Goal: Task Accomplishment & Management: Manage account settings

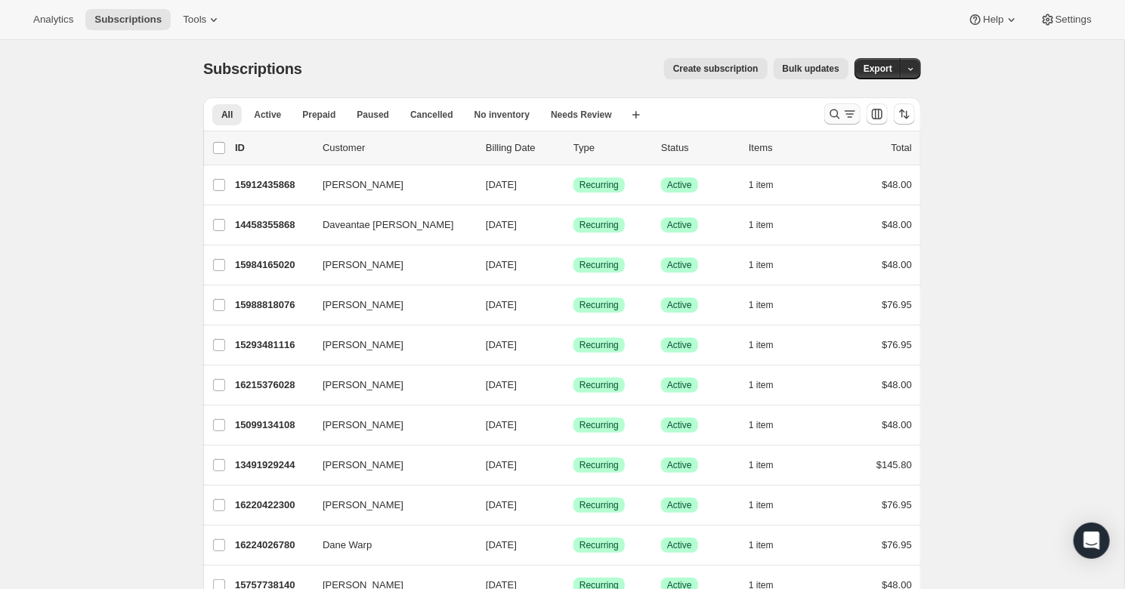
click at [825, 112] on button "Search and filter results" at bounding box center [842, 114] width 36 height 21
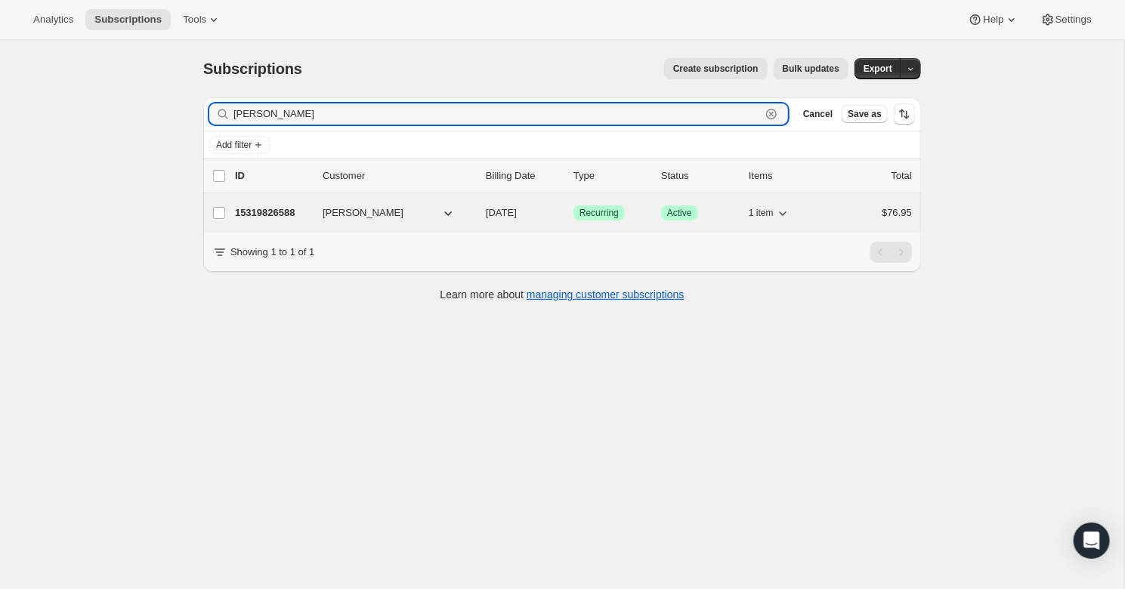
type input "[PERSON_NAME]"
click at [271, 215] on p "15319826588" at bounding box center [273, 213] width 76 height 15
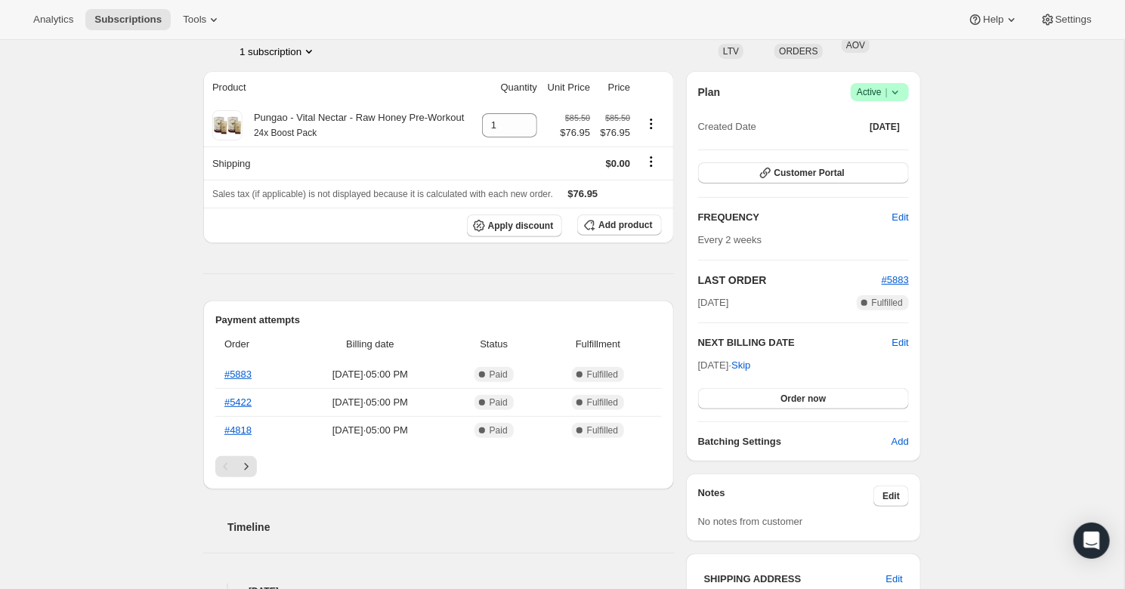
scroll to position [140, 0]
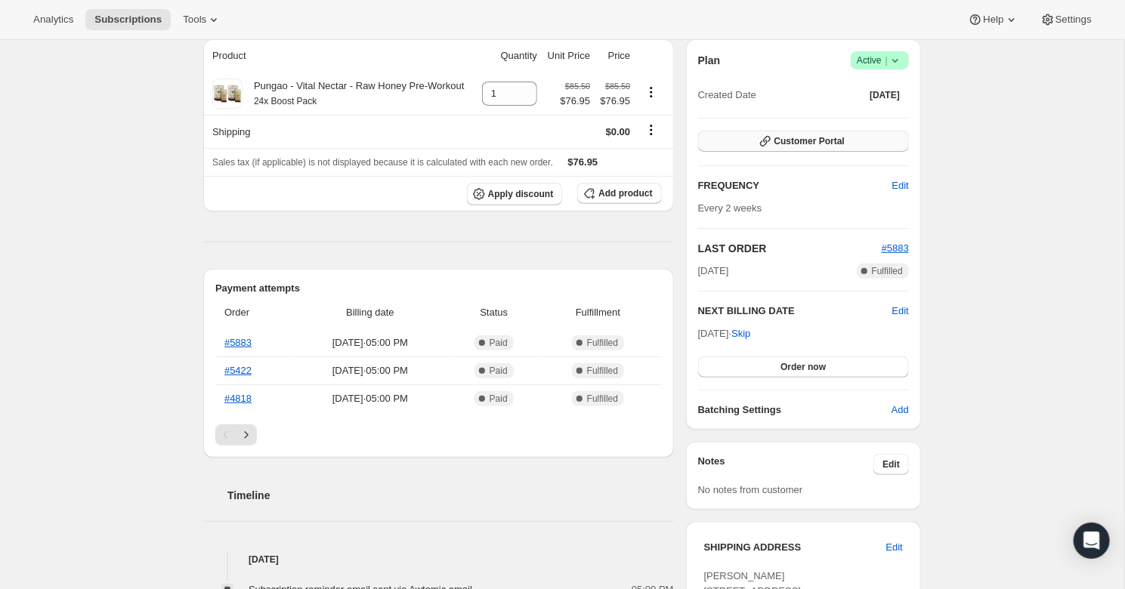
click at [869, 145] on button "Customer Portal" at bounding box center [803, 141] width 211 height 21
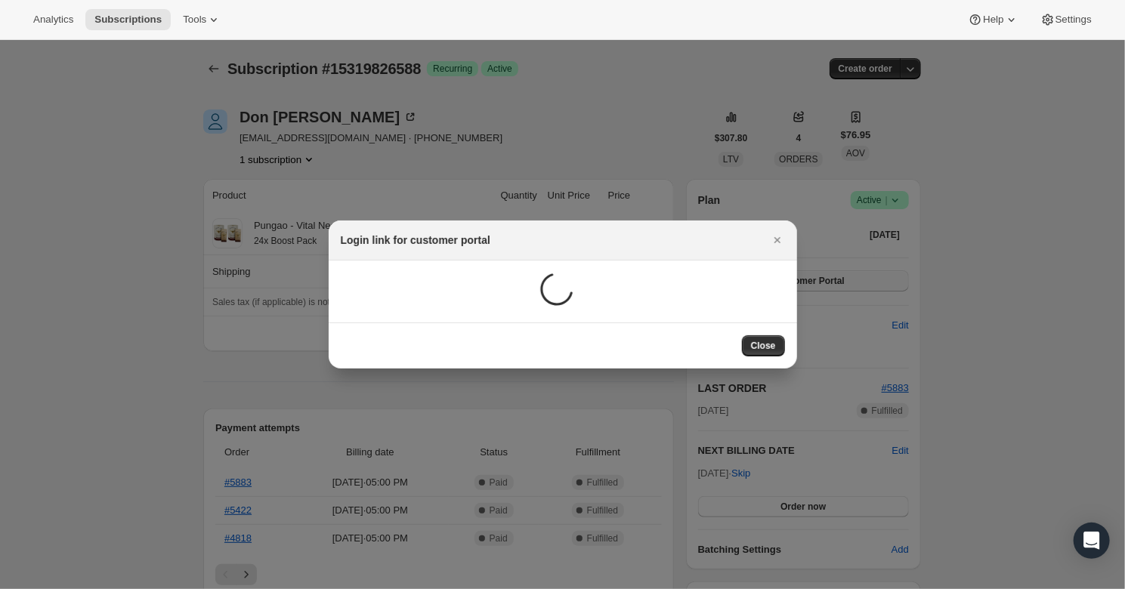
scroll to position [139, 0]
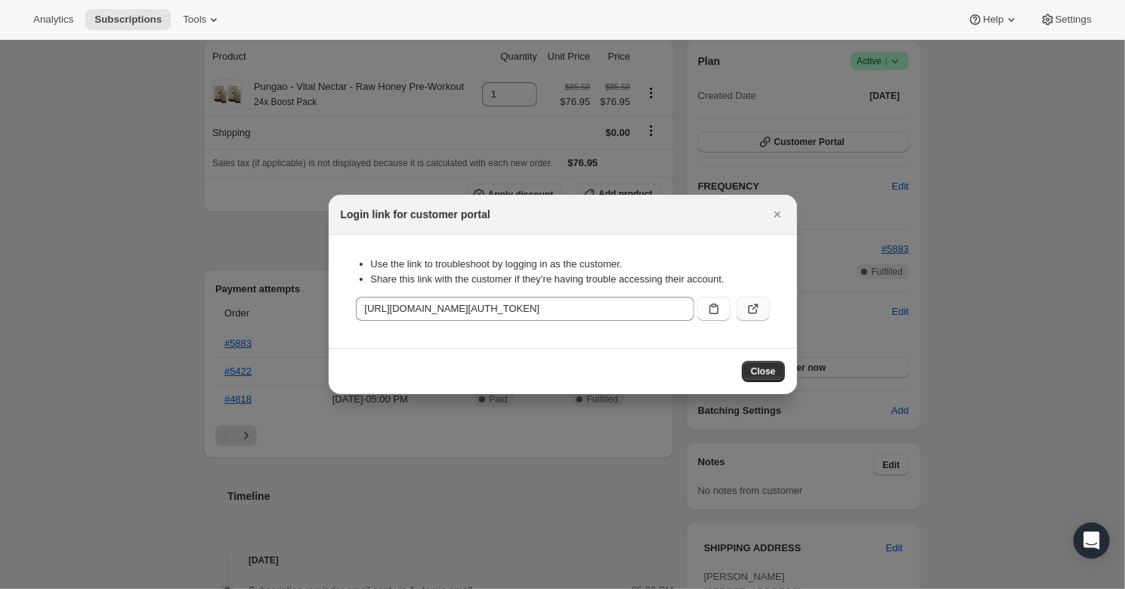
click at [747, 310] on icon ":rcb:" at bounding box center [753, 309] width 15 height 15
